Goal: Task Accomplishment & Management: Manage account settings

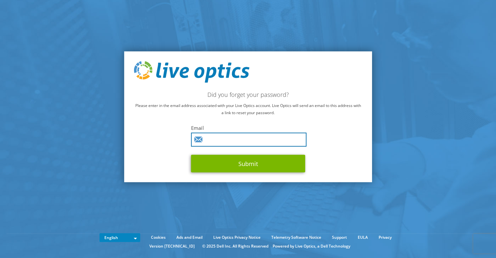
click at [242, 139] on input "text" at bounding box center [249, 139] width 116 height 14
type input "[EMAIL_ADDRESS][DOMAIN_NAME]"
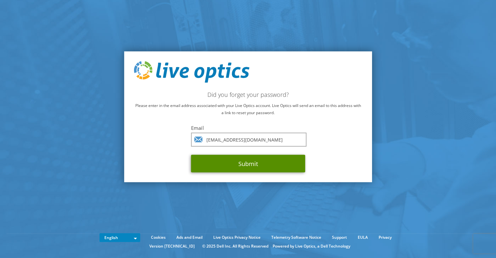
click at [245, 158] on button "Submit" at bounding box center [248, 164] width 114 height 18
